Goal: Navigation & Orientation: Find specific page/section

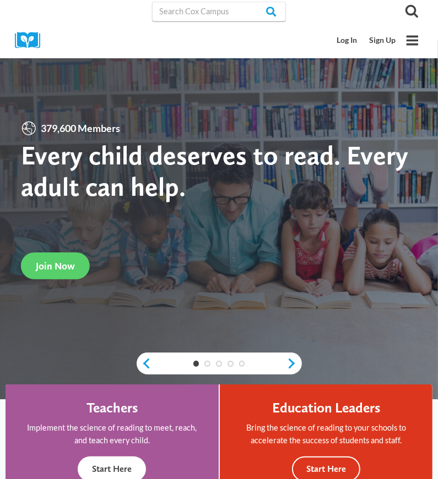
click at [127, 469] on button "Start Here" at bounding box center [112, 470] width 68 height 26
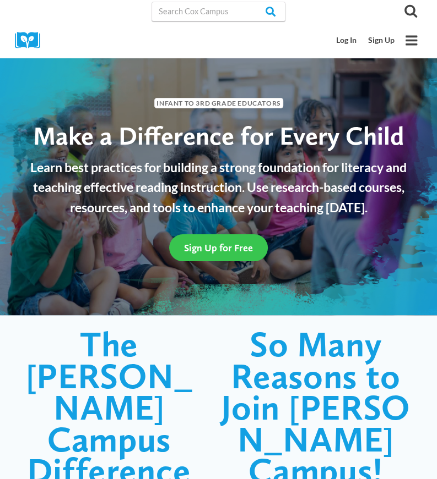
click at [209, 257] on link "Sign Up for Free" at bounding box center [218, 247] width 99 height 27
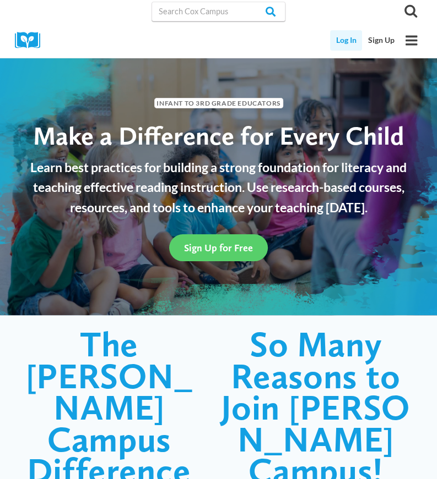
click at [341, 45] on link "Log In" at bounding box center [346, 40] width 32 height 20
